Goal: Navigation & Orientation: Find specific page/section

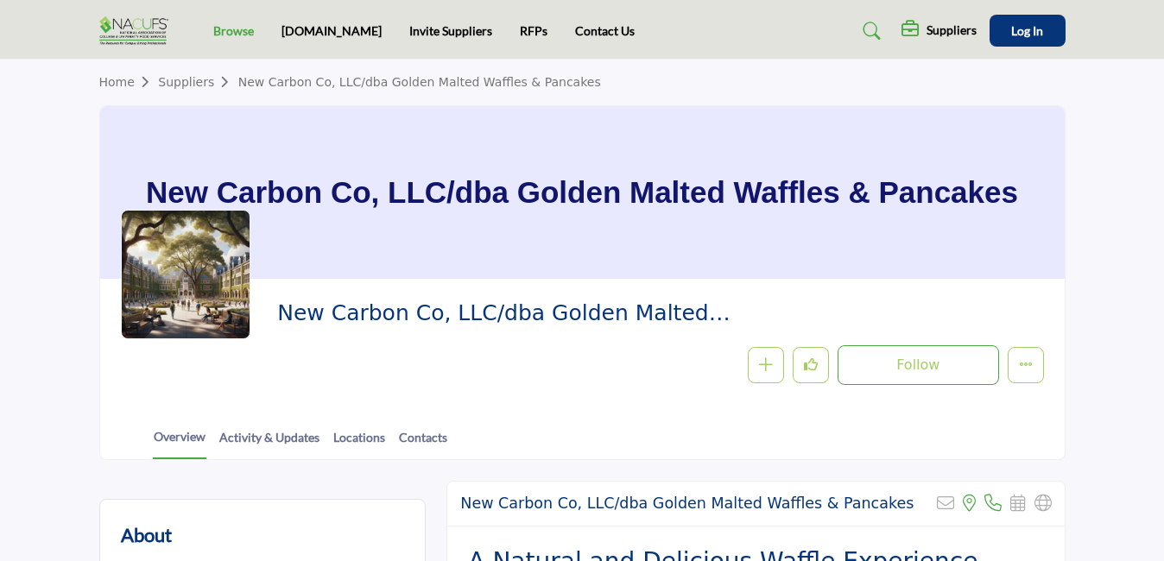
click at [232, 28] on link "Browse" at bounding box center [233, 30] width 41 height 15
